Goal: Task Accomplishment & Management: Manage account settings

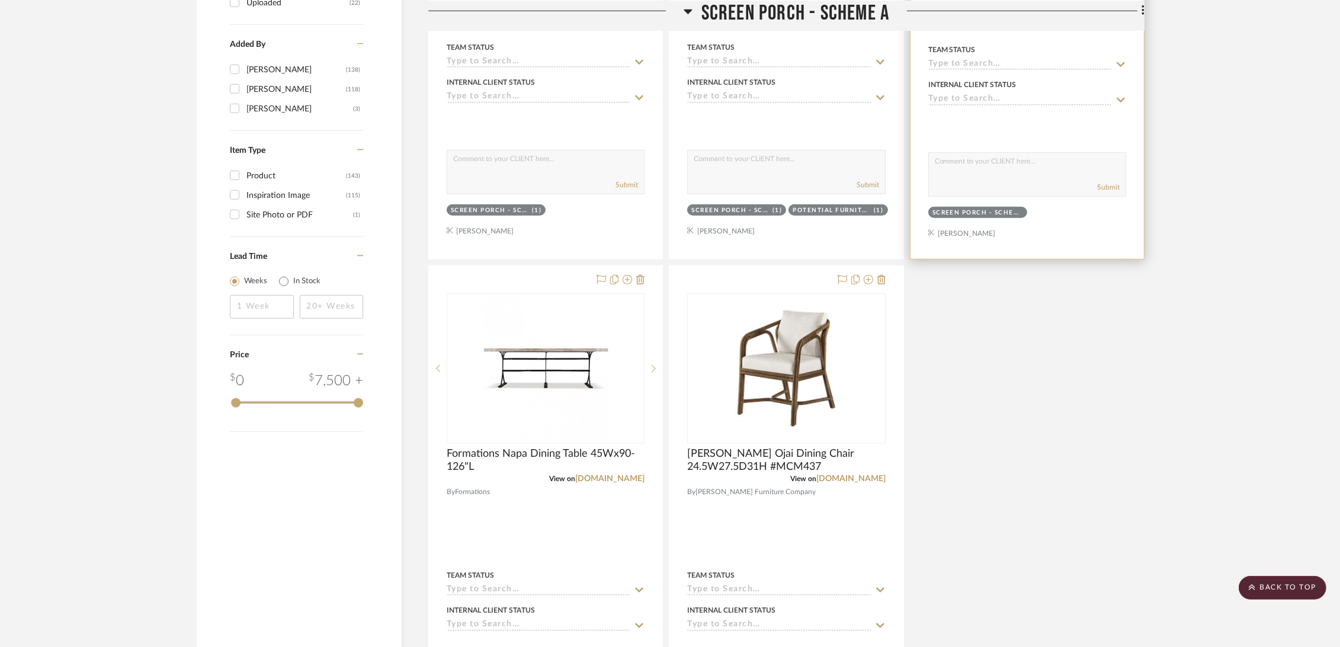
scroll to position [1711, 0]
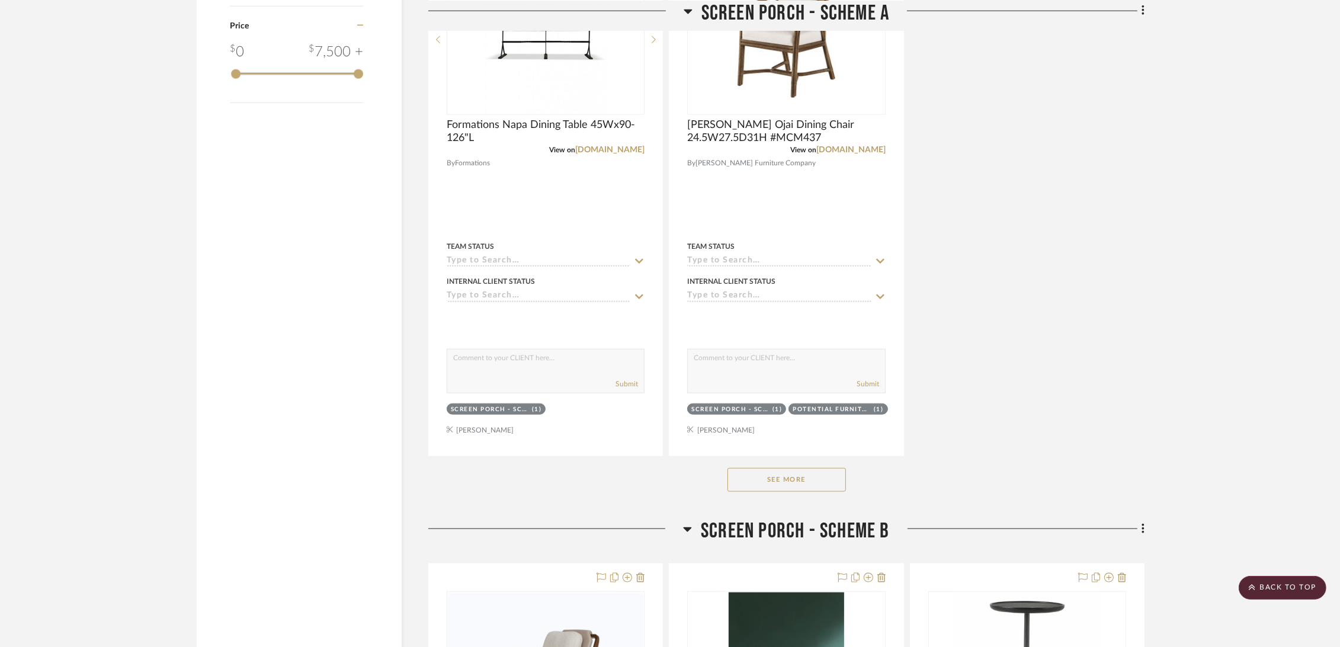
click at [775, 478] on button "See More" at bounding box center [786, 480] width 118 height 24
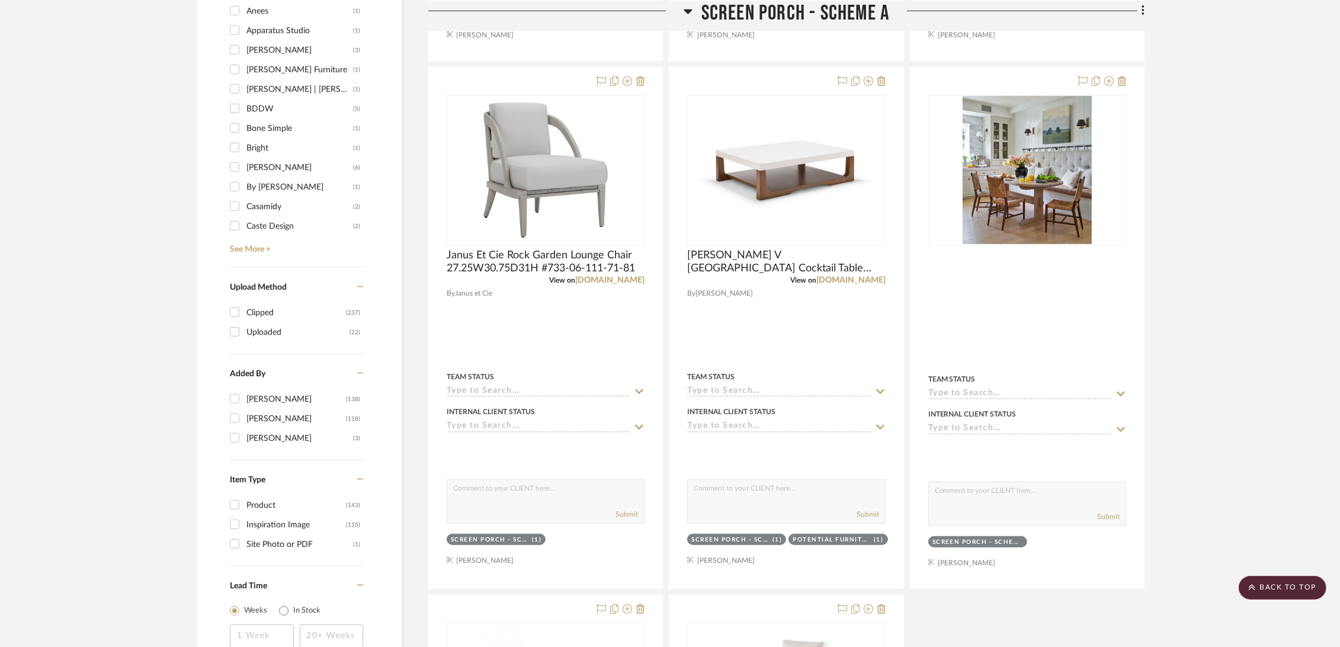
scroll to position [1118, 0]
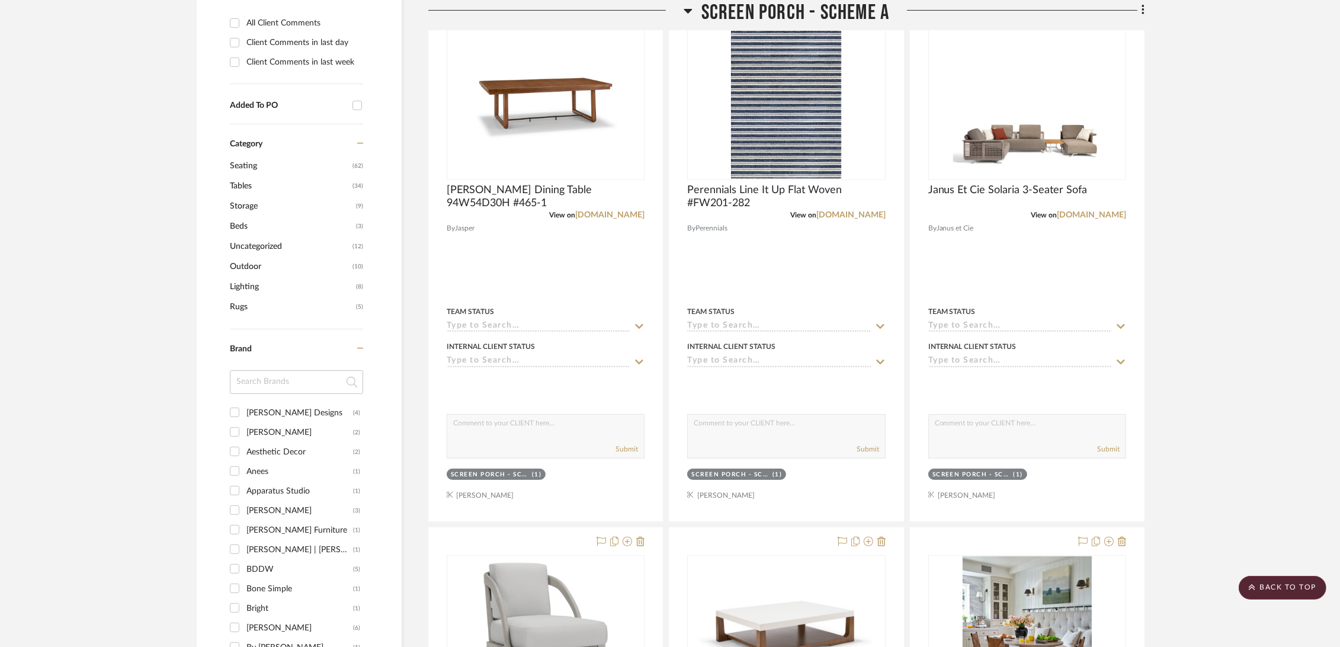
scroll to position [0, 0]
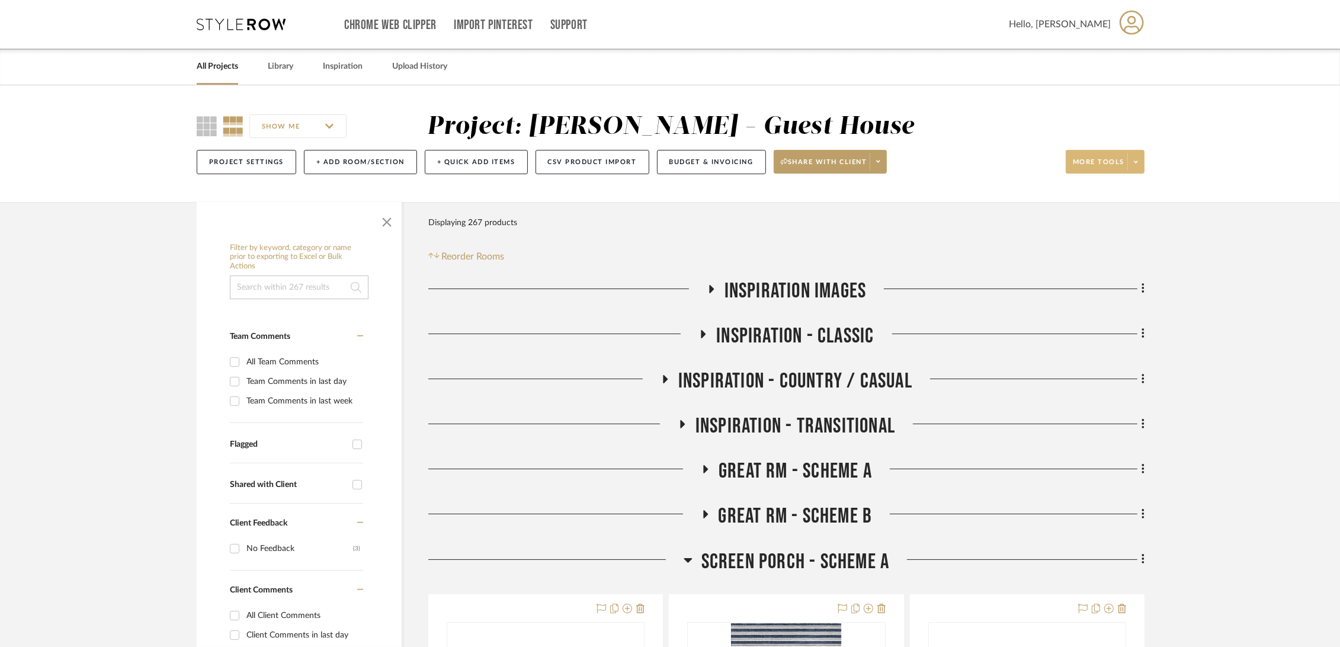
click at [1093, 159] on span "More tools" at bounding box center [1099, 167] width 52 height 18
click at [1125, 304] on span "Export Presentation" at bounding box center [1117, 309] width 76 height 10
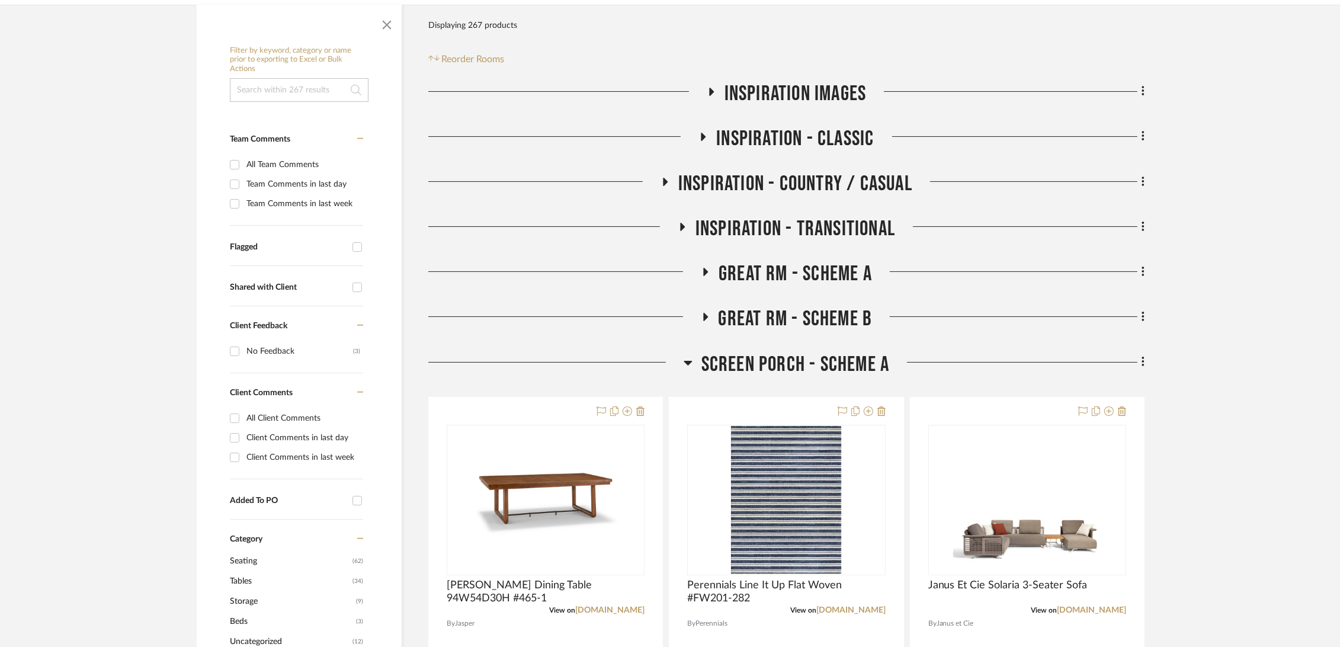
scroll to position [460, 0]
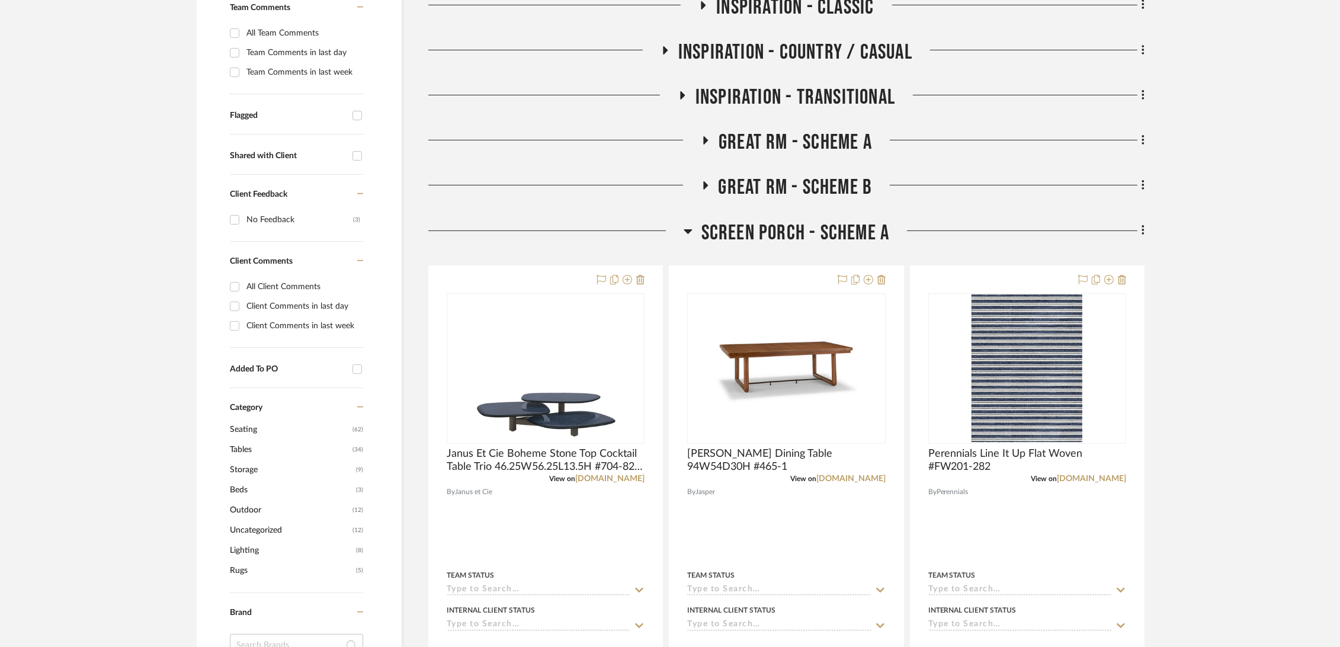
scroll to position [592, 0]
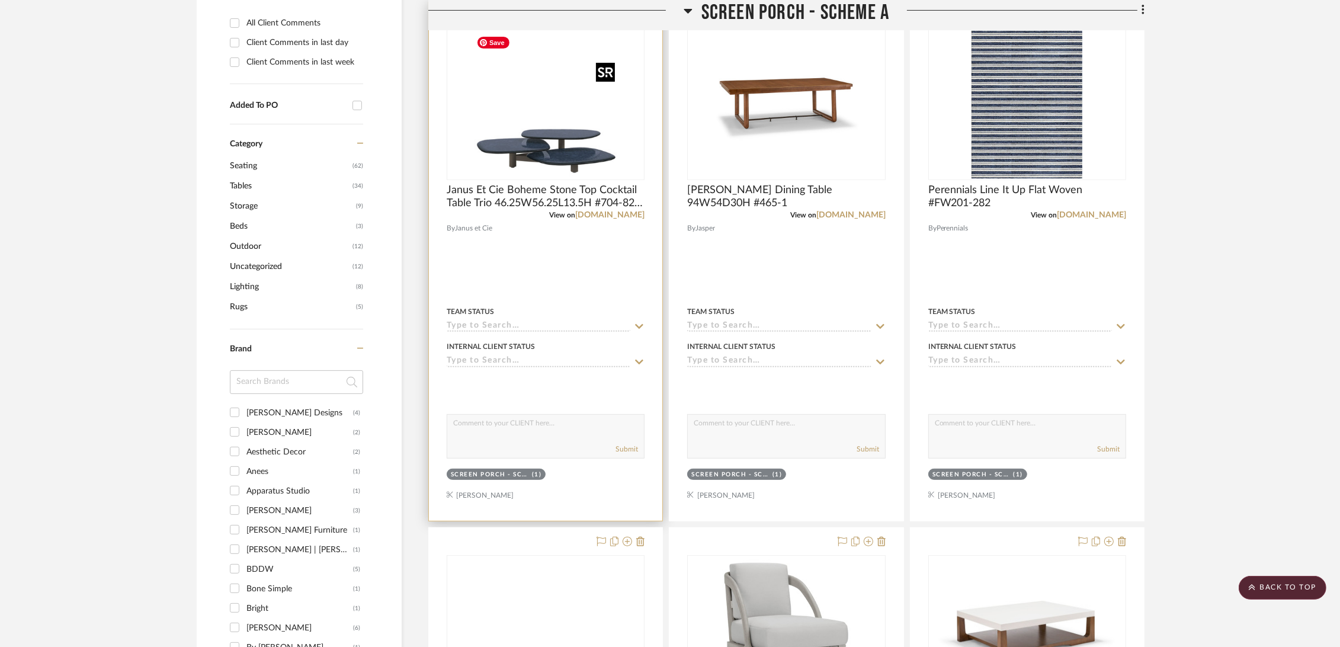
click at [0, 0] on img at bounding box center [0, 0] width 0 height 0
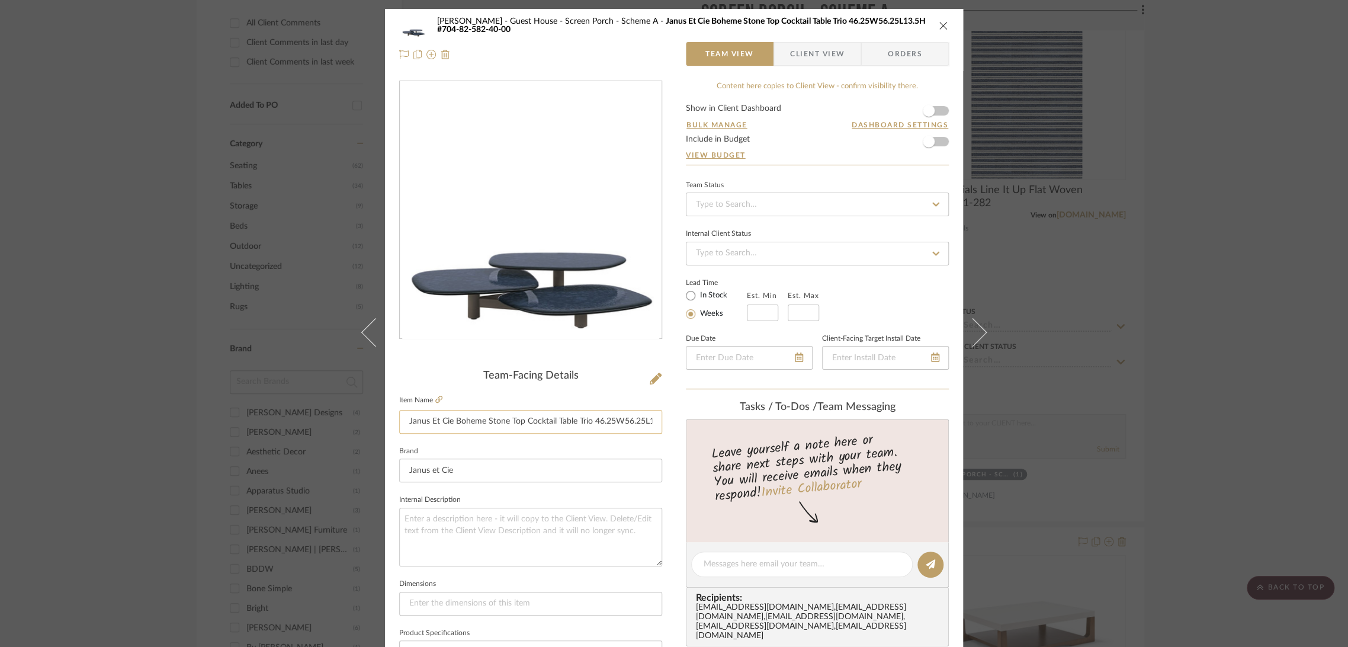
click at [460, 412] on input "Janus Et Cie Boheme Stone Top Cocktail Table Trio 46.25W56.25L13.5H #704-82-582…" at bounding box center [530, 422] width 263 height 24
click at [943, 27] on icon "close" at bounding box center [943, 25] width 9 height 9
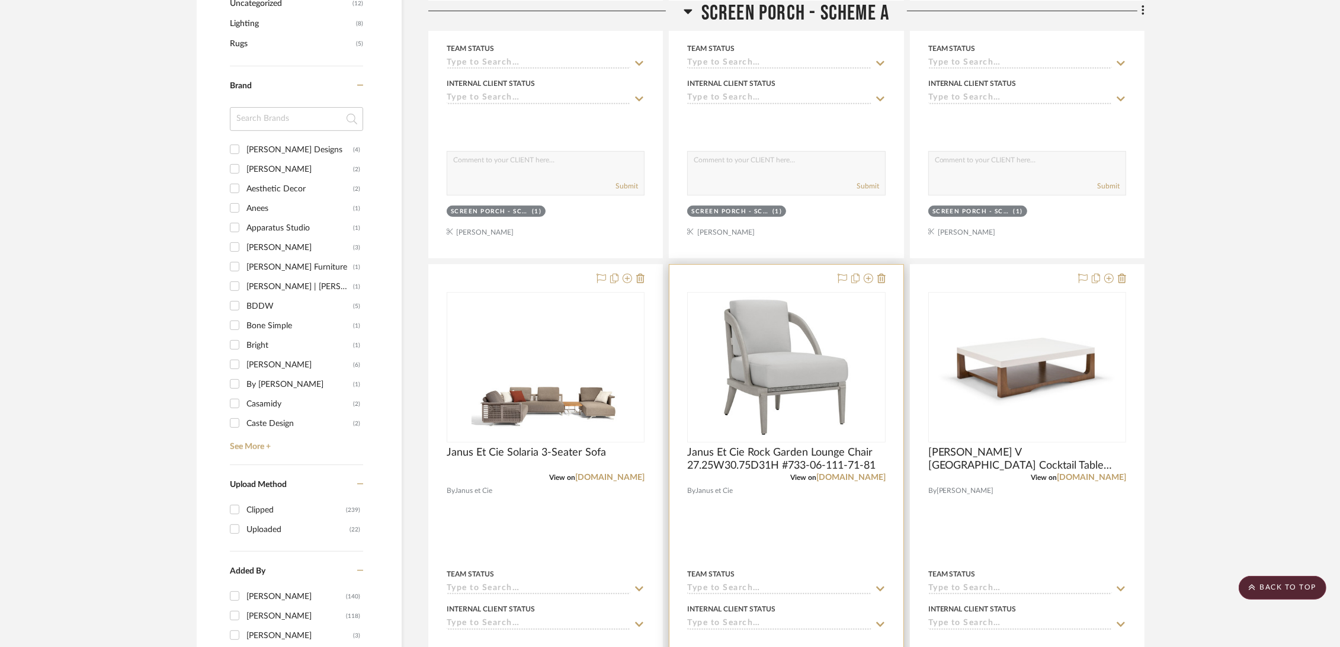
scroll to position [921, 0]
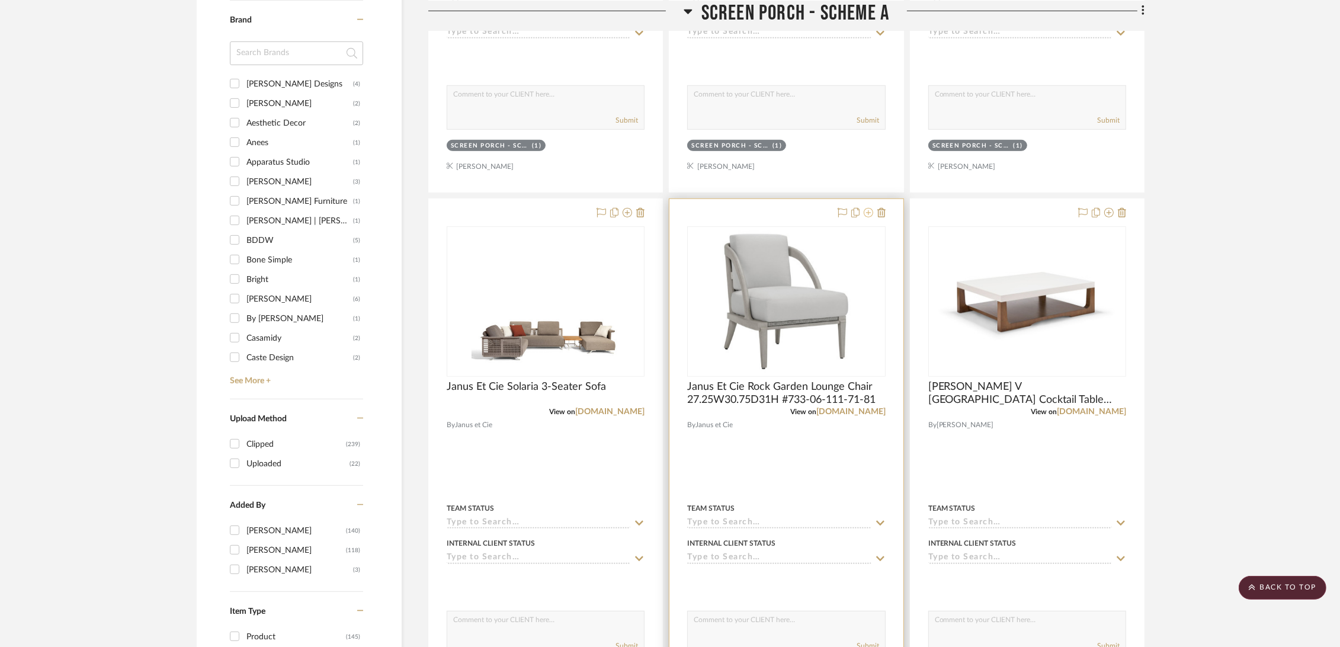
click at [866, 212] on icon at bounding box center [868, 212] width 9 height 9
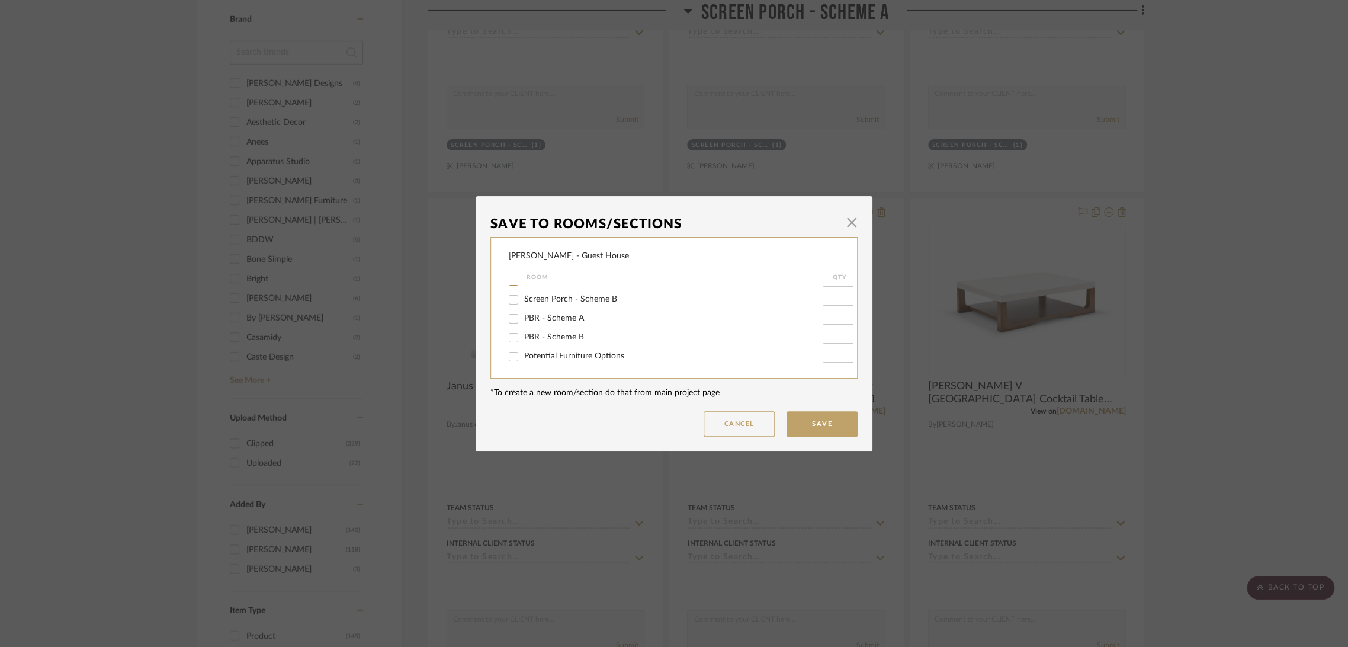
scroll to position [61, 0]
click at [519, 349] on div at bounding box center [514, 346] width 20 height 19
click at [509, 346] on input "Screen Porch - Scheme A" at bounding box center [513, 346] width 19 height 19
checkbox input "false"
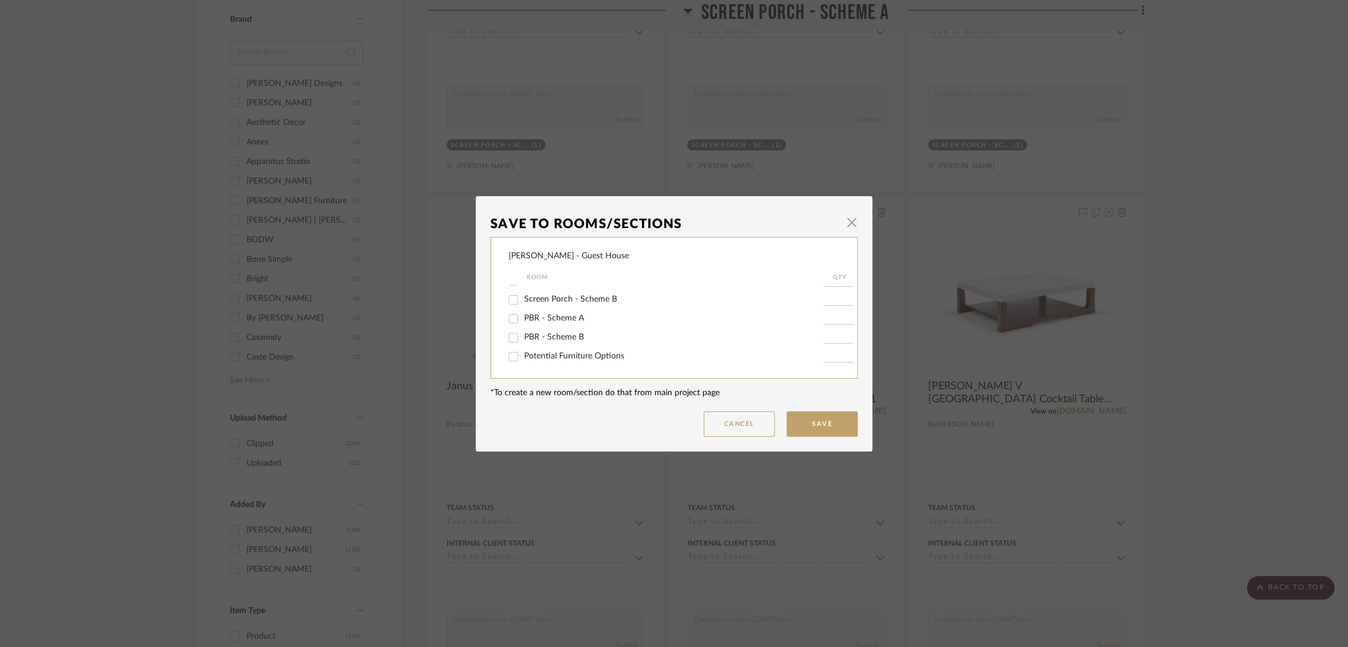
click at [508, 354] on input "Potential Furniture Options" at bounding box center [513, 356] width 19 height 19
checkbox input "true"
type input "1"
click at [804, 421] on button "Save" at bounding box center [822, 423] width 71 height 25
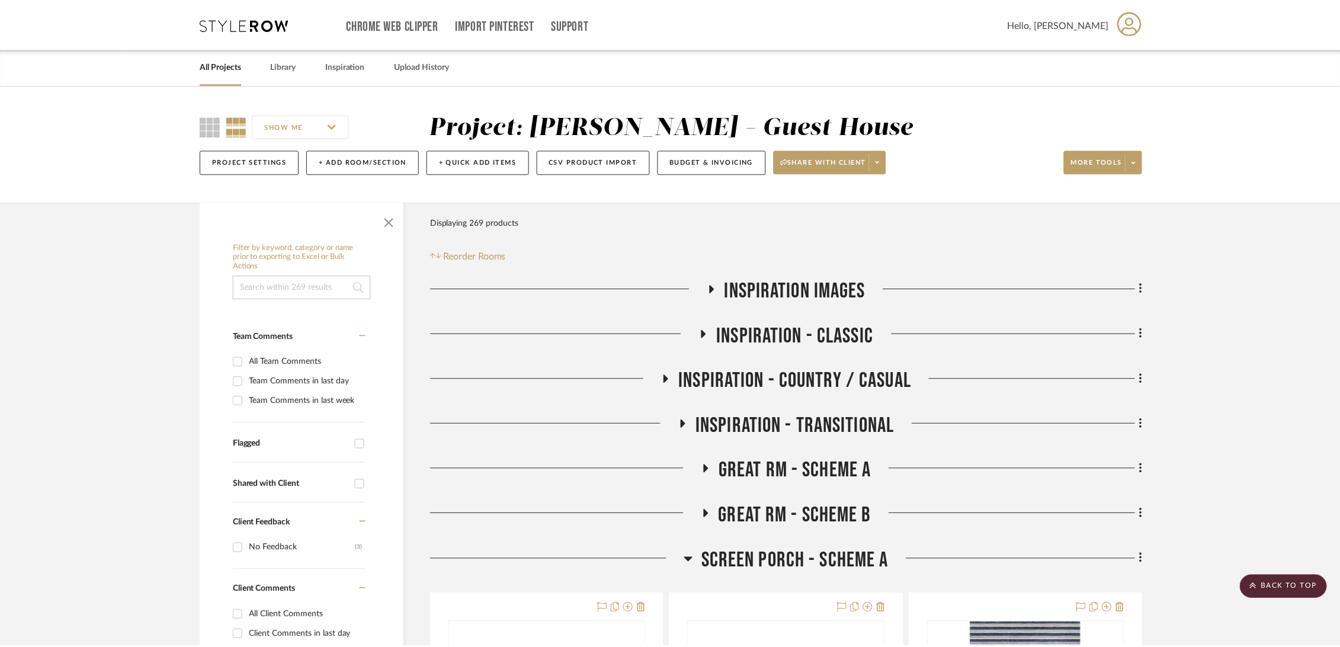
scroll to position [921, 0]
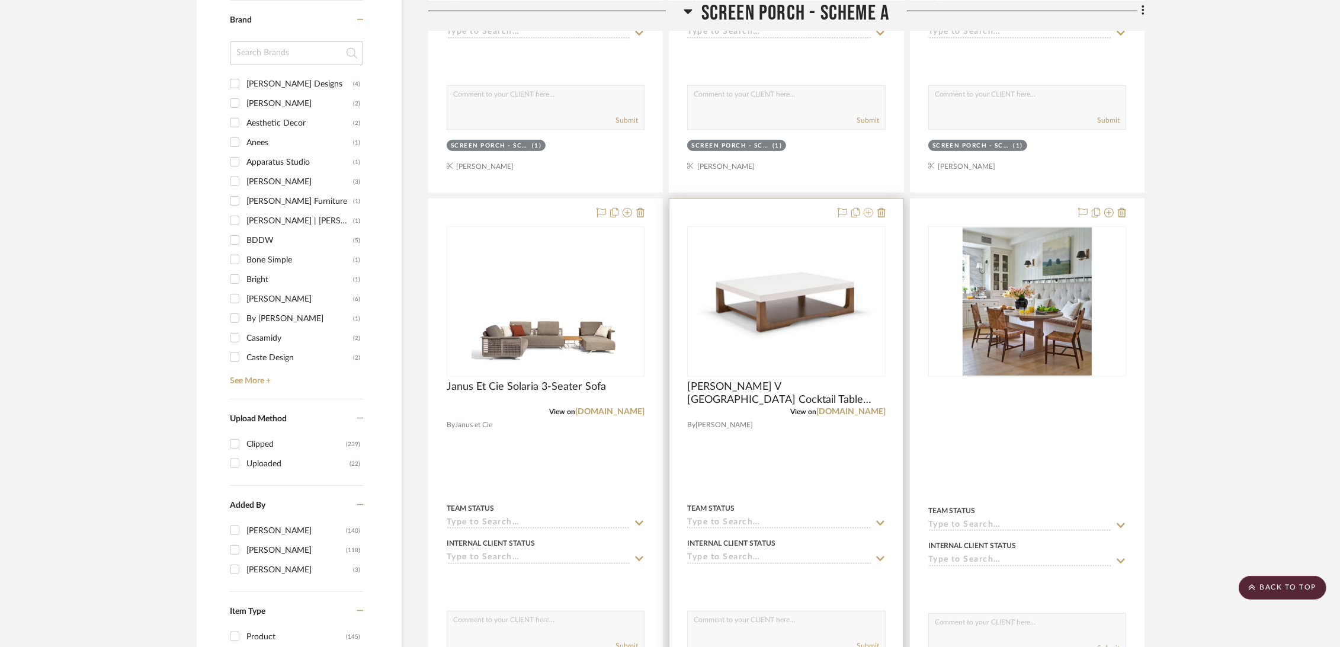
click at [867, 212] on icon at bounding box center [868, 212] width 9 height 9
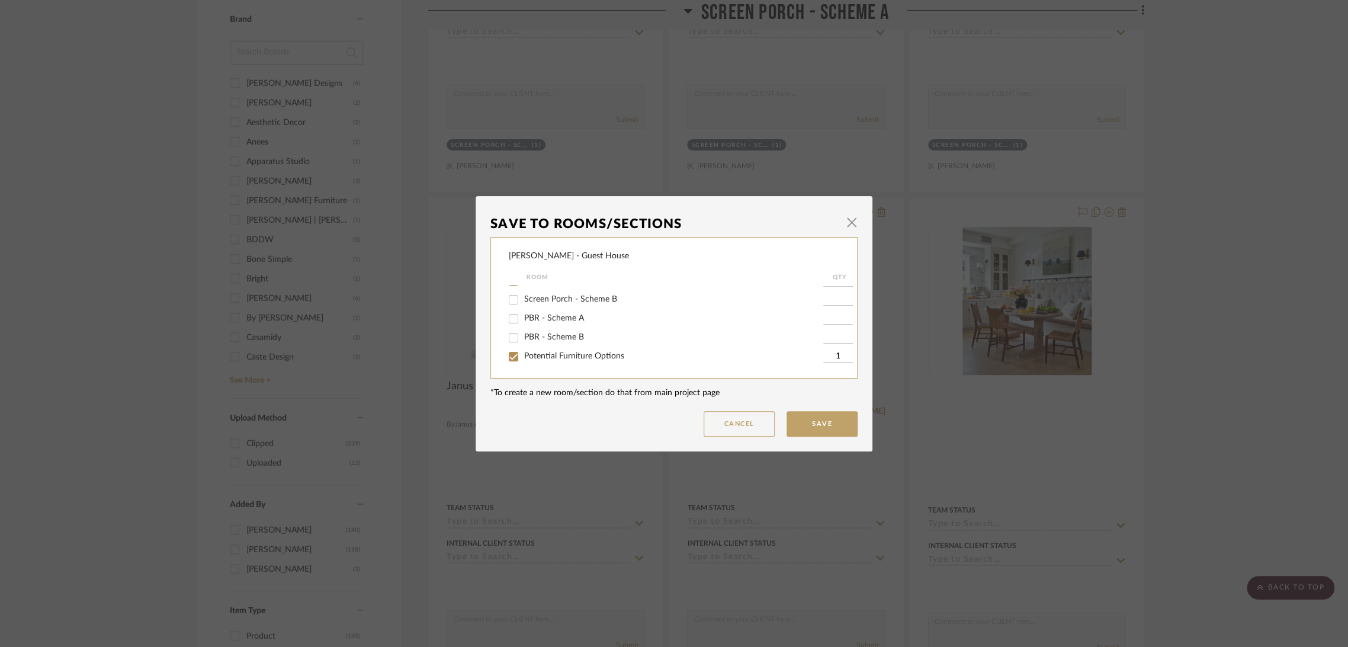
scroll to position [61, 0]
click at [559, 347] on span "Screen Porch - Scheme A" at bounding box center [570, 346] width 93 height 8
click at [523, 347] on input "Screen Porch - Scheme A" at bounding box center [513, 346] width 19 height 19
checkbox input "false"
drag, startPoint x: 806, startPoint y: 426, endPoint x: 785, endPoint y: 431, distance: 20.7
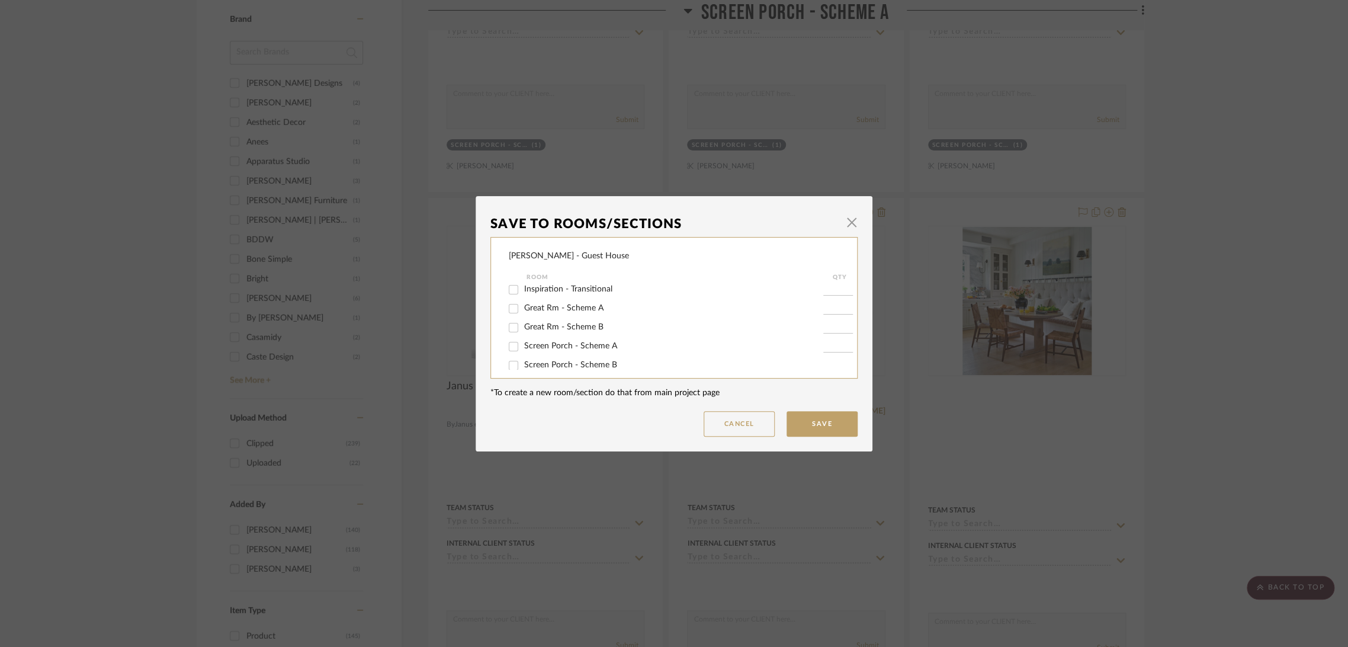
click at [806, 426] on button "Save" at bounding box center [822, 423] width 71 height 25
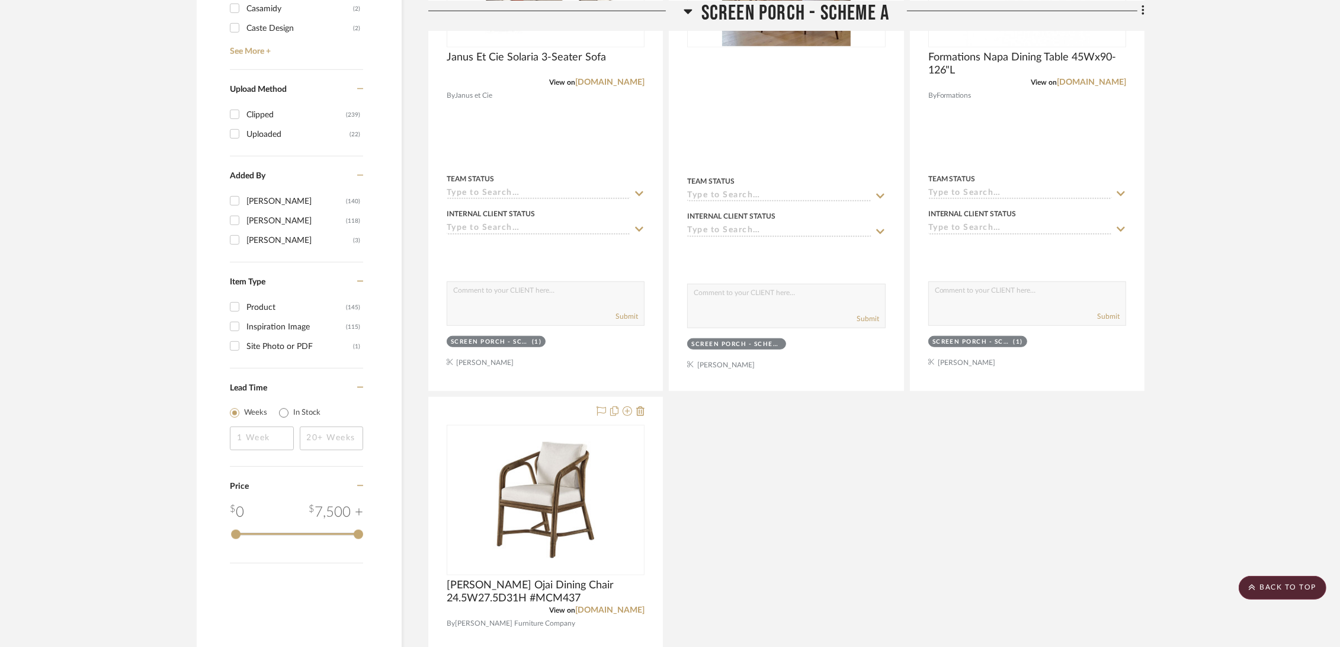
scroll to position [987, 0]
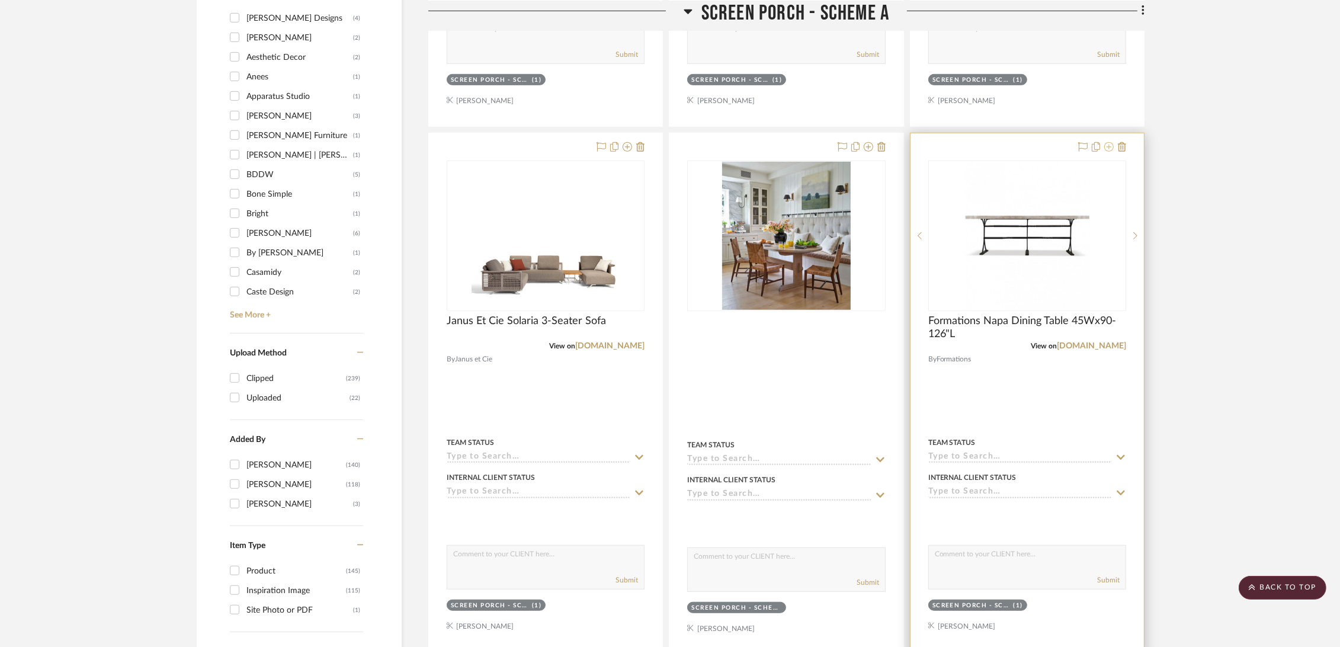
click at [1109, 144] on icon at bounding box center [1108, 146] width 9 height 9
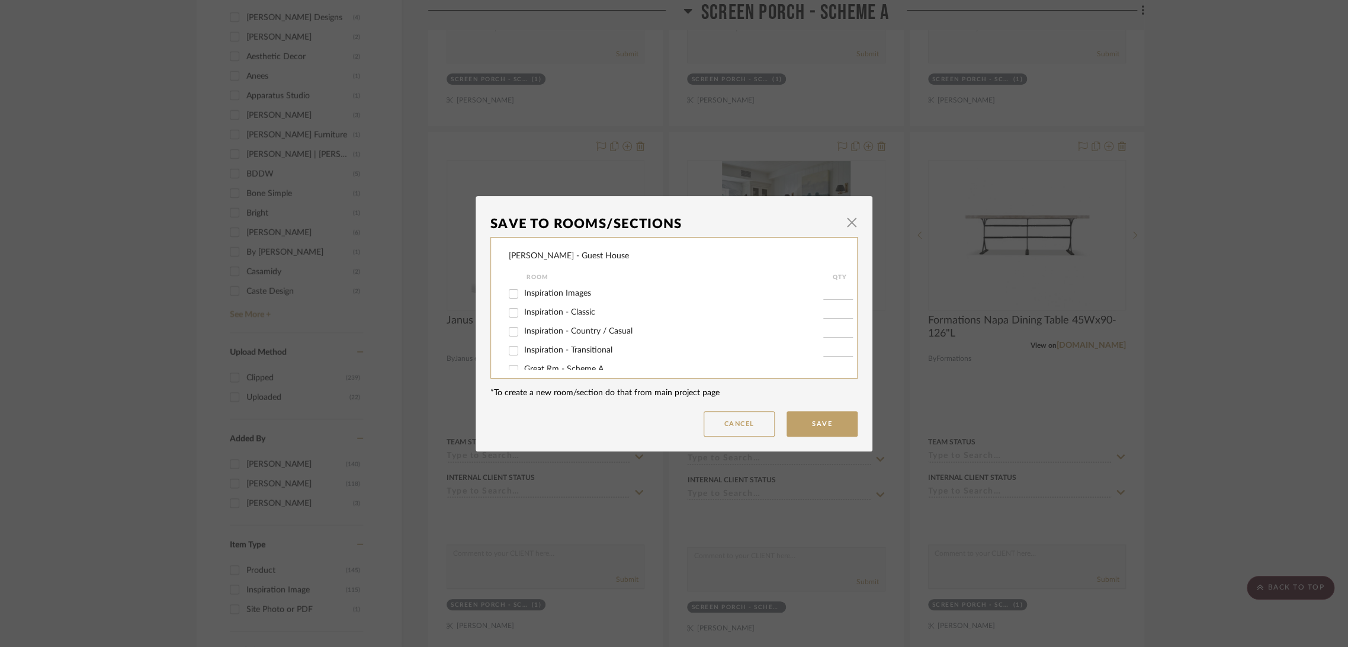
scroll to position [127, 0]
click at [565, 356] on span "Potential Furniture Options" at bounding box center [574, 356] width 100 height 8
click at [523, 356] on input "Potential Furniture Options" at bounding box center [513, 356] width 19 height 19
checkbox input "true"
type input "1"
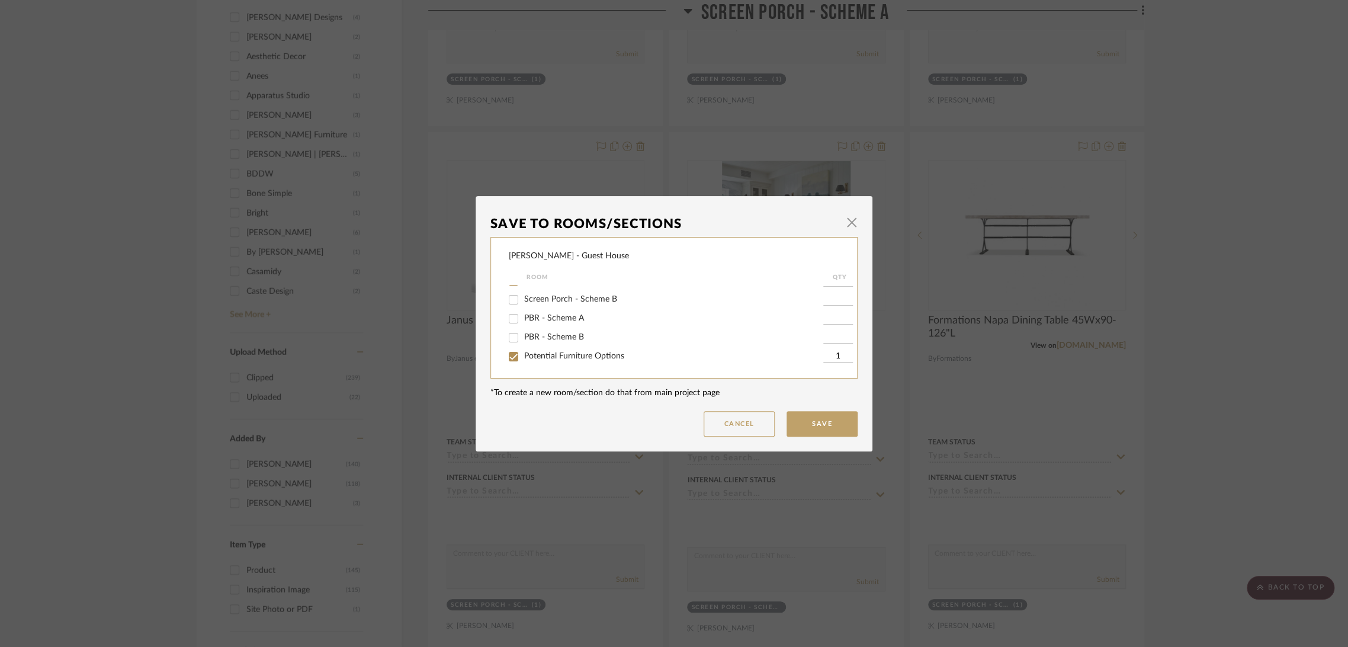
scroll to position [61, 0]
click at [551, 345] on span "Screen Porch - Scheme A" at bounding box center [570, 346] width 93 height 8
click at [523, 345] on input "Screen Porch - Scheme A" at bounding box center [513, 346] width 19 height 19
checkbox input "false"
click at [815, 421] on button "Save" at bounding box center [822, 423] width 71 height 25
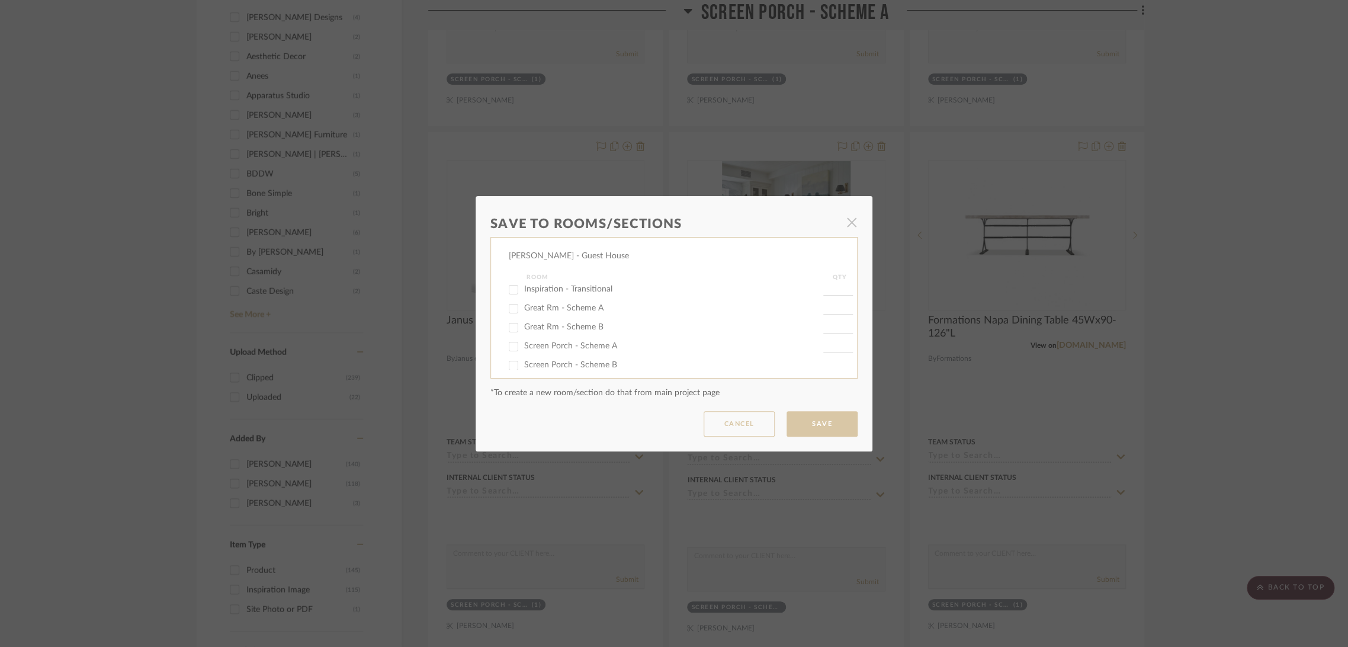
click at [1210, 222] on div "Save To Rooms/Sections × Ziegler - Guest House Room QTY Inspiration Images Insp…" at bounding box center [674, 323] width 1348 height 647
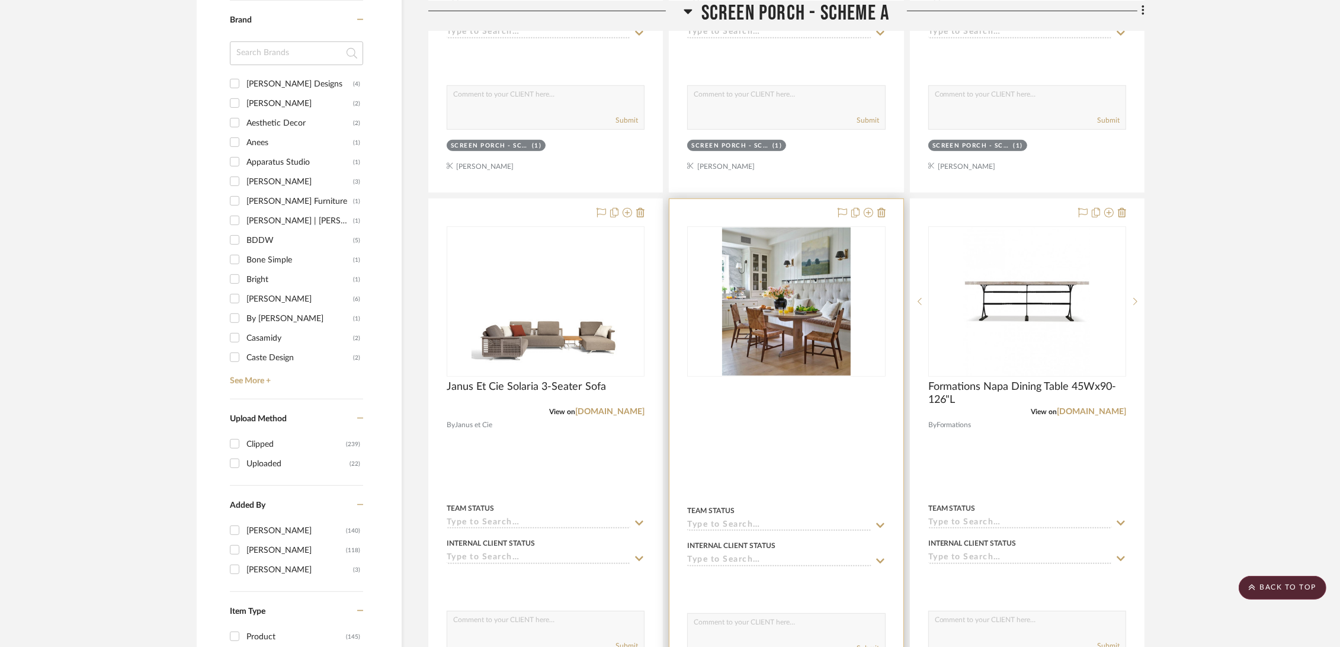
scroll to position [987, 0]
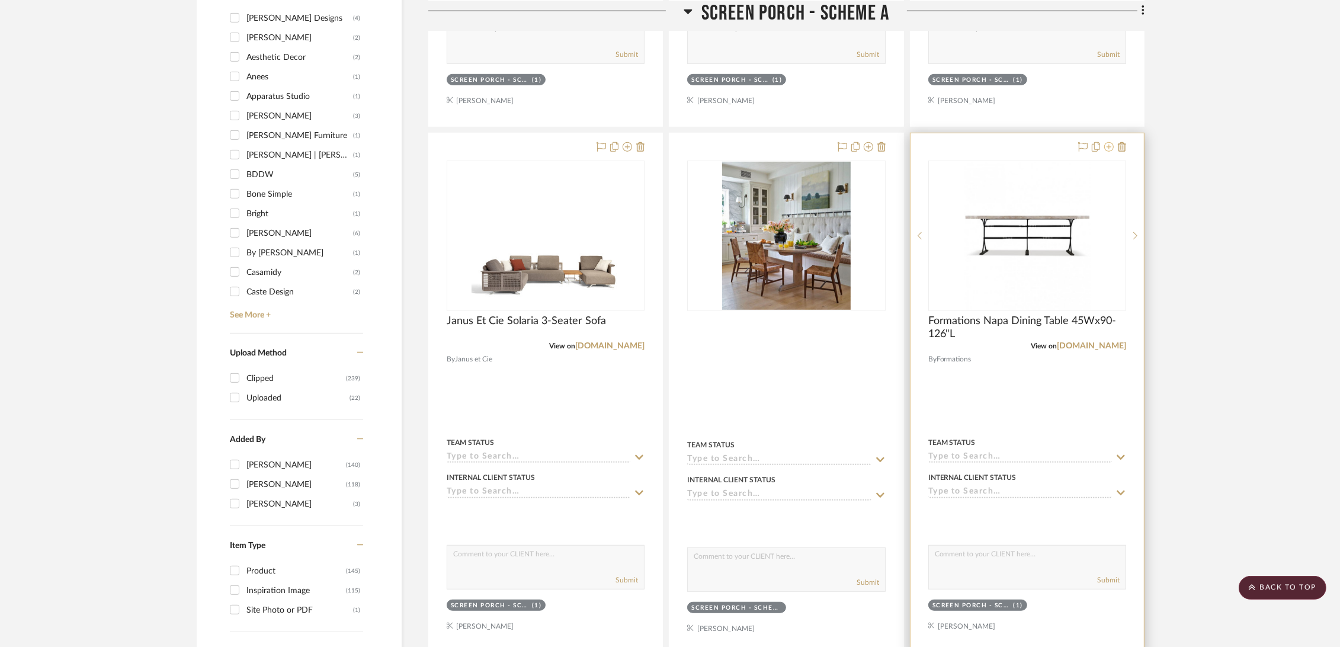
click at [1109, 146] on icon at bounding box center [1108, 146] width 9 height 9
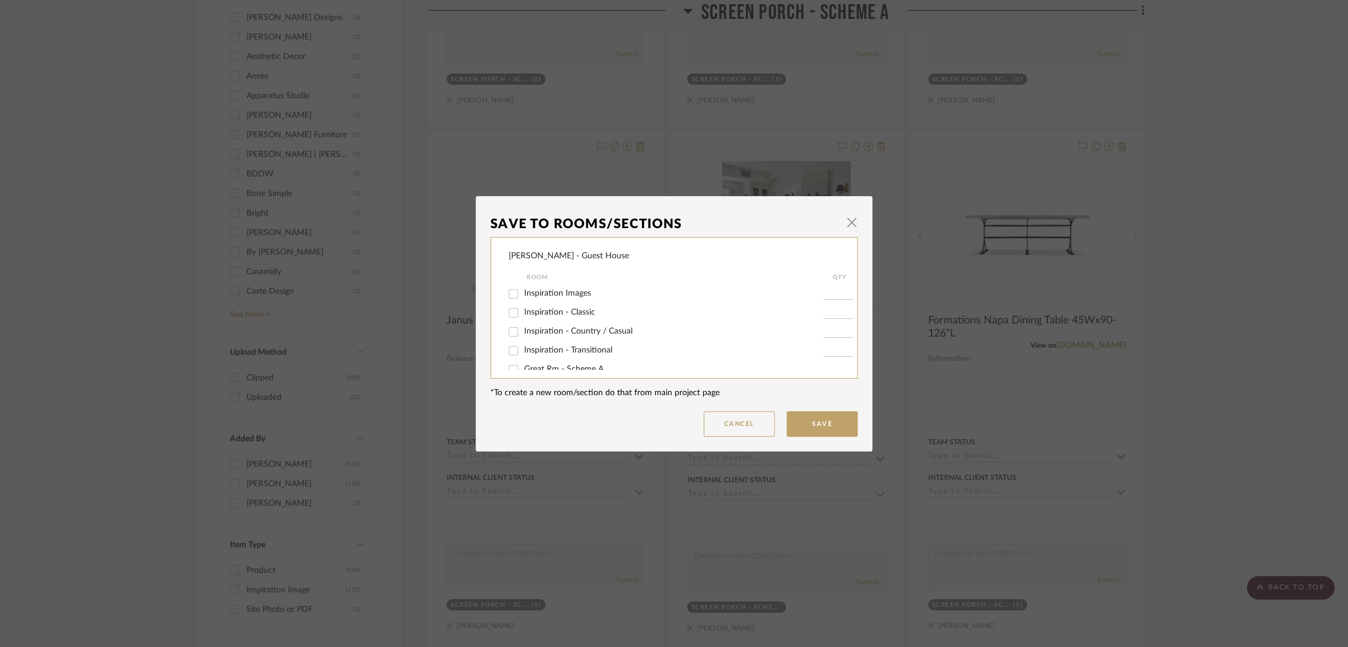
scroll to position [127, 0]
click at [549, 357] on span "Potential Furniture Options" at bounding box center [574, 356] width 100 height 8
click at [523, 357] on input "Potential Furniture Options" at bounding box center [513, 356] width 19 height 19
checkbox input "true"
type input "1"
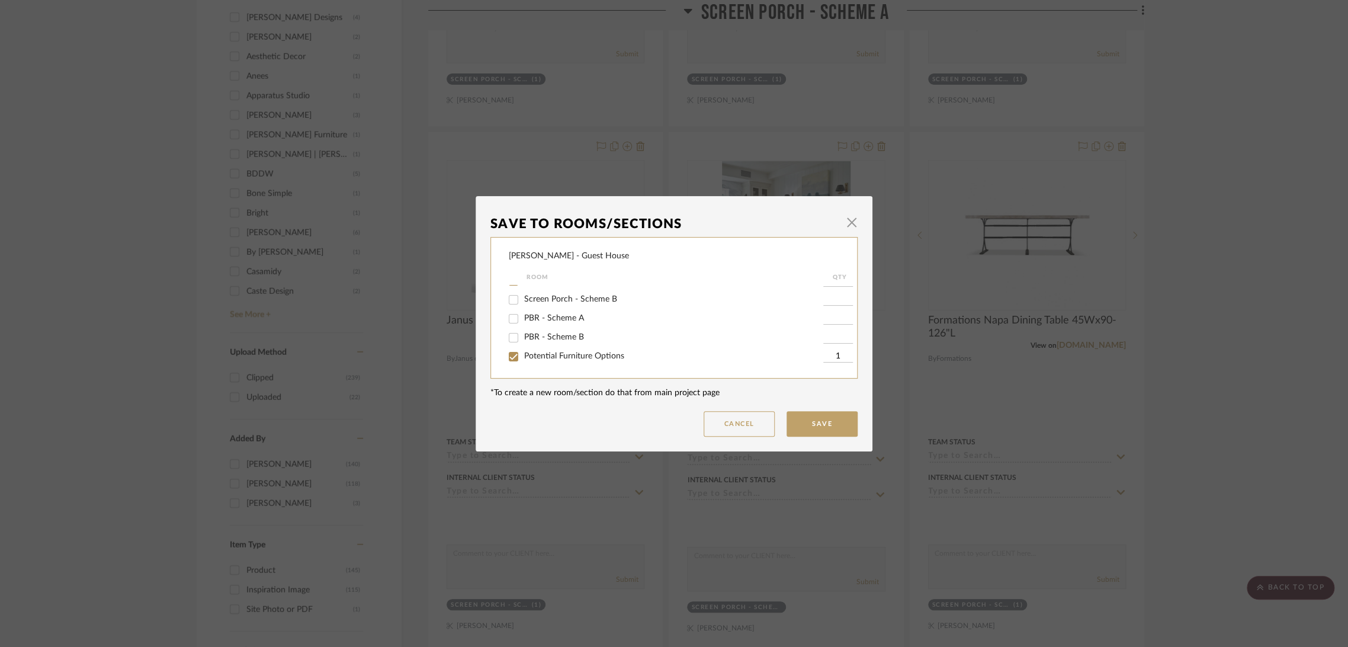
scroll to position [61, 0]
click at [552, 347] on span "Screen Porch - Scheme A" at bounding box center [570, 346] width 93 height 8
click at [523, 347] on input "Screen Porch - Scheme A" at bounding box center [513, 346] width 19 height 19
checkbox input "false"
drag, startPoint x: 854, startPoint y: 421, endPoint x: 842, endPoint y: 421, distance: 11.8
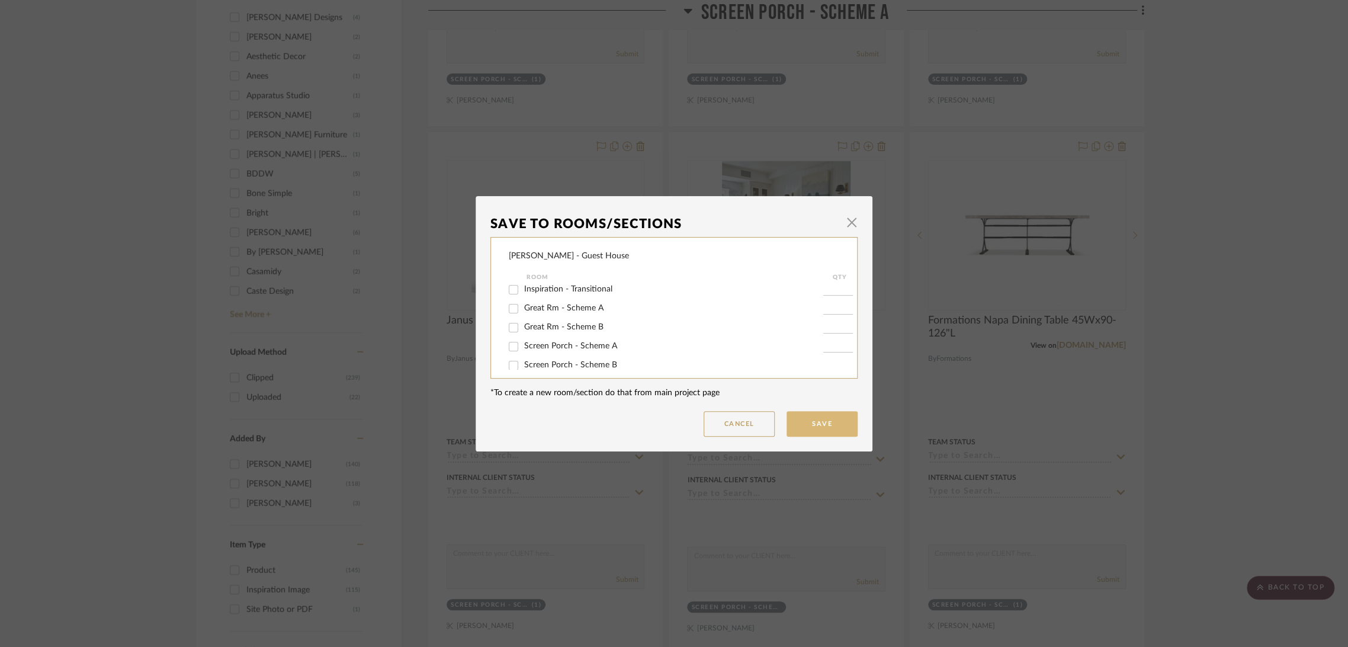
click at [852, 421] on dialog-content "Save To Rooms/Sections × Ziegler - Guest House Room QTY Inspiration Images Insp…" at bounding box center [674, 323] width 397 height 255
click at [810, 421] on button "Save" at bounding box center [822, 423] width 71 height 25
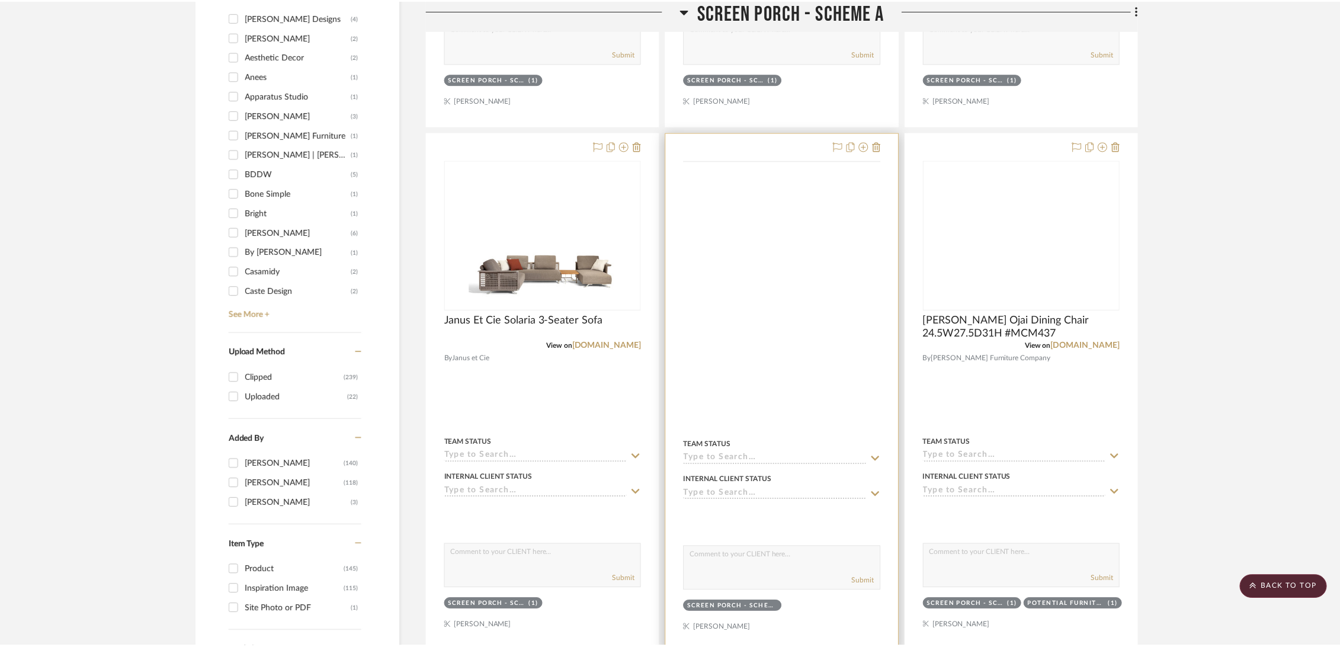
scroll to position [987, 0]
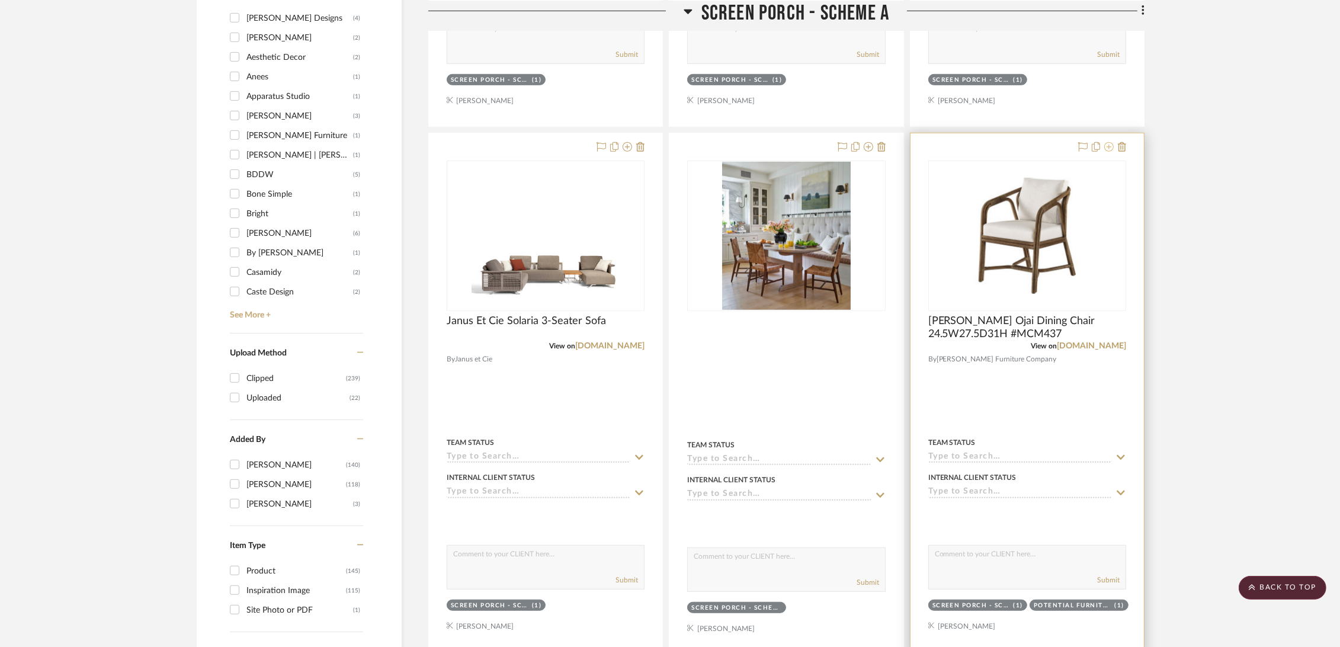
click at [1110, 144] on icon at bounding box center [1108, 146] width 9 height 9
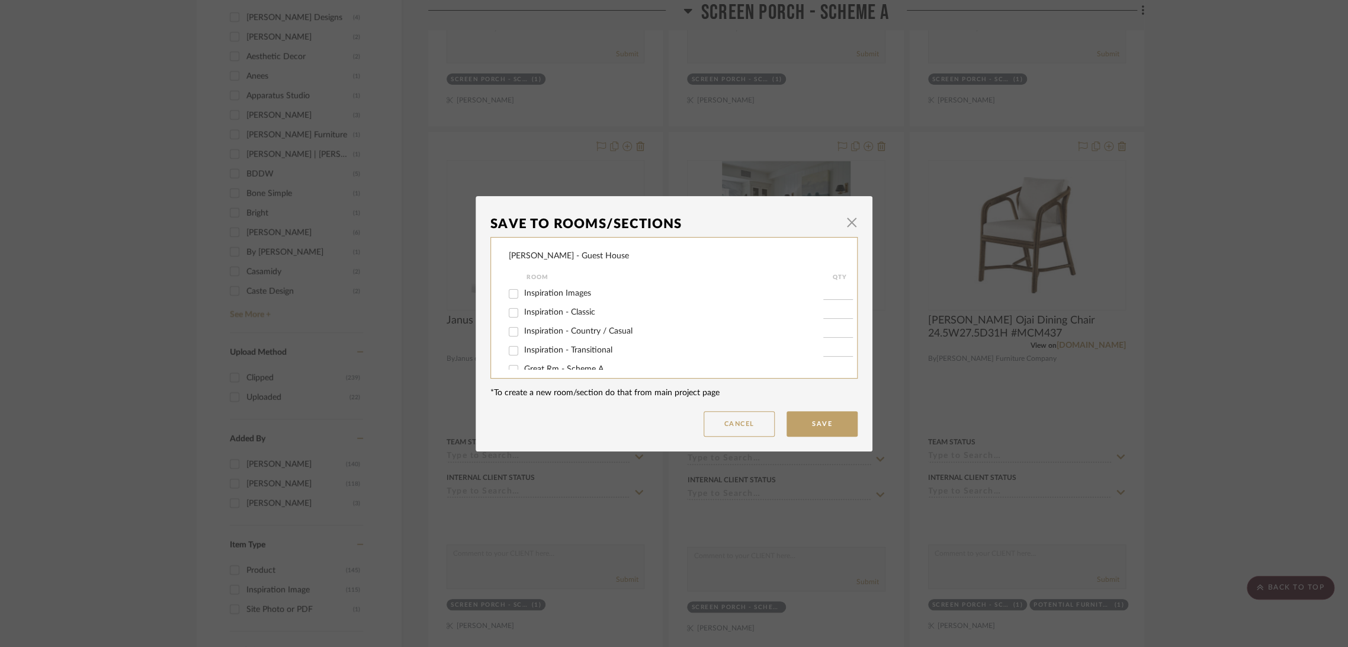
scroll to position [66, 0]
click at [584, 342] on span "Screen Porch - Scheme A" at bounding box center [570, 341] width 93 height 8
click at [523, 342] on input "Screen Porch - Scheme A" at bounding box center [513, 341] width 19 height 19
checkbox input "false"
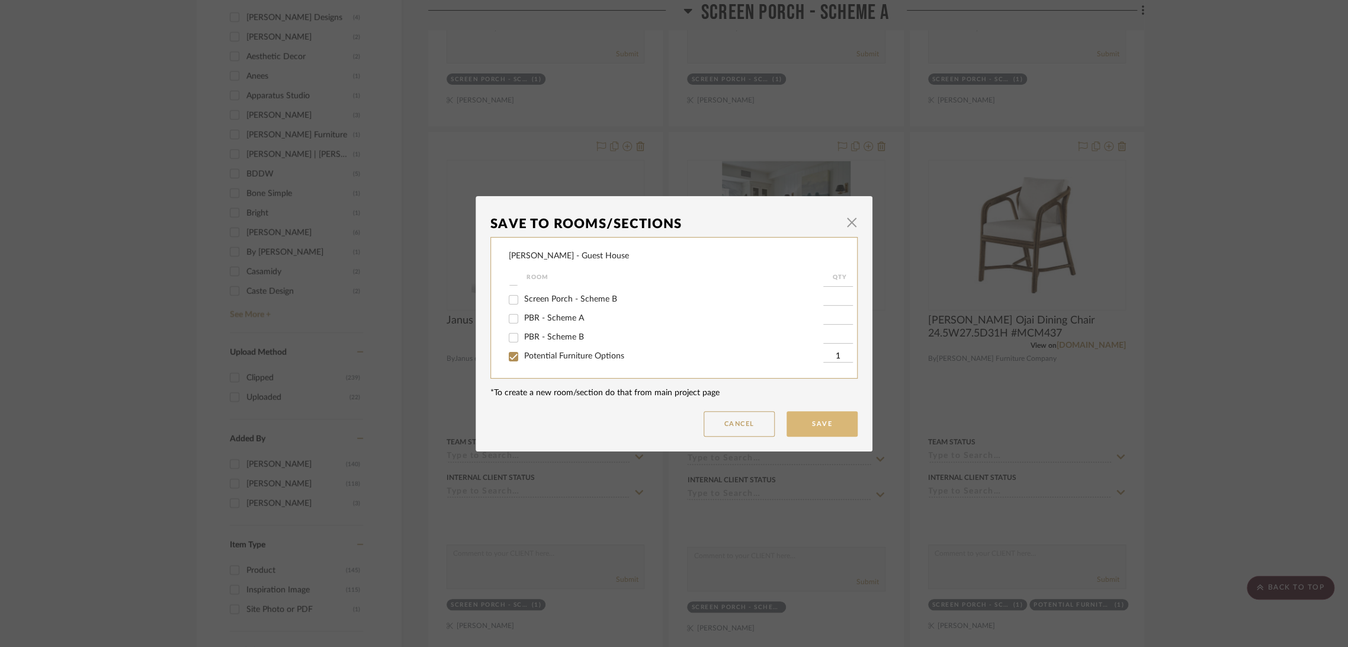
click at [817, 419] on button "Save" at bounding box center [822, 423] width 71 height 25
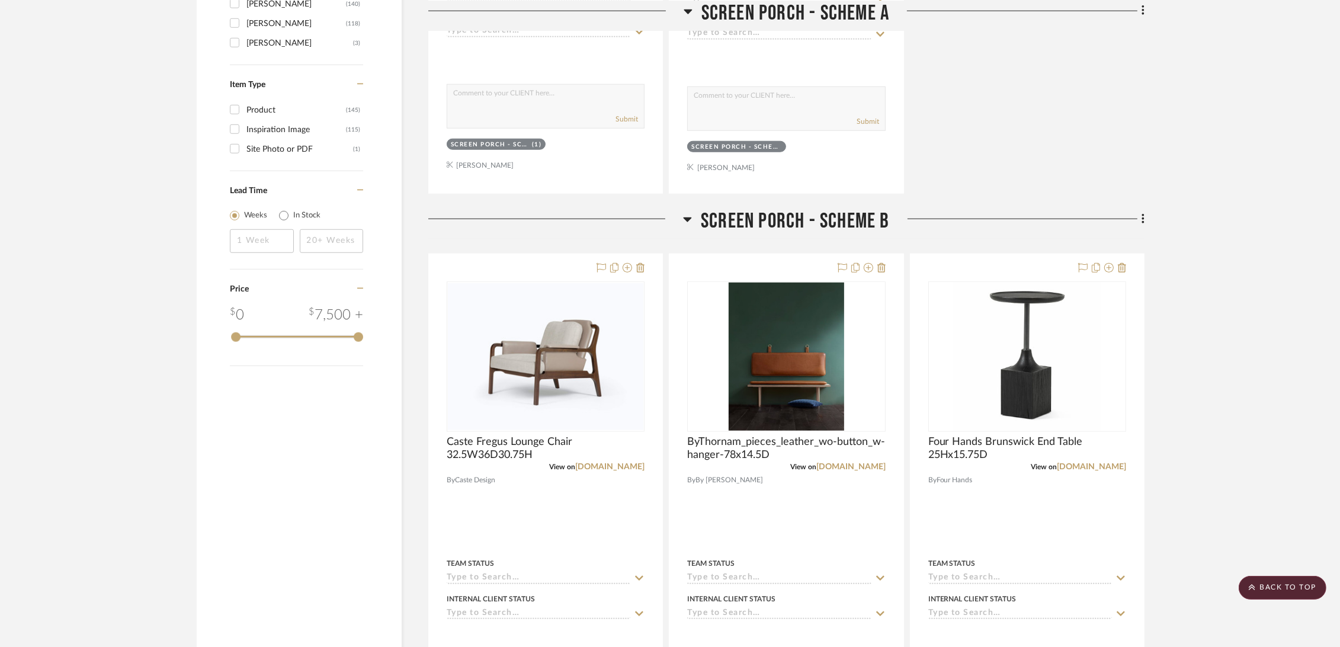
scroll to position [1513, 0]
